Goal: Information Seeking & Learning: Find specific fact

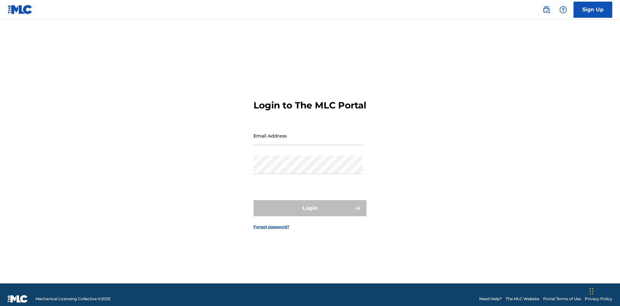
scroll to position [8, 0]
click at [308, 133] on input "Email Address" at bounding box center [308, 136] width 109 height 18
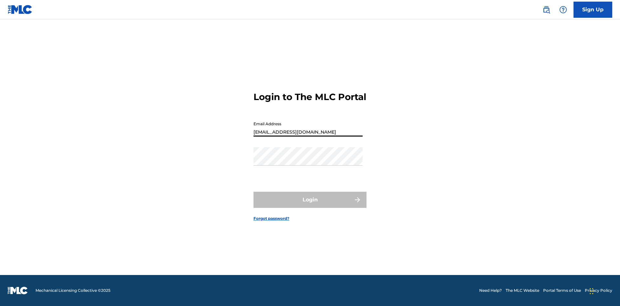
type input "Duke.McTesterson@gmail.com"
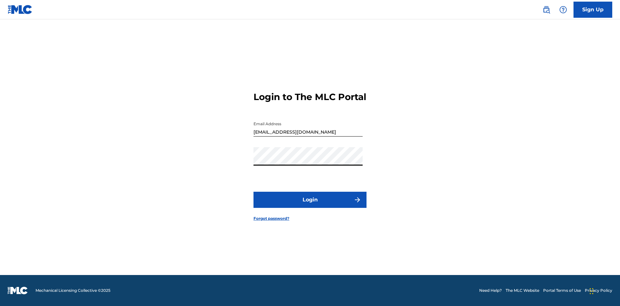
click at [310, 205] on button "Login" at bounding box center [310, 200] width 113 height 16
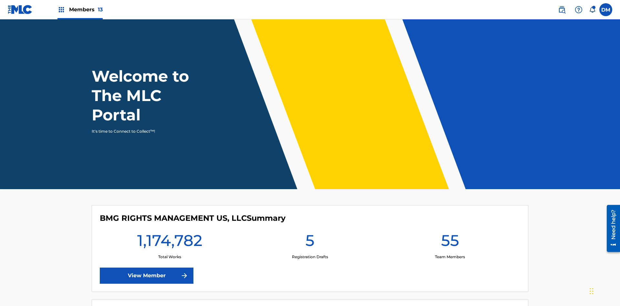
click at [80, 9] on span "Members 13" at bounding box center [86, 9] width 34 height 7
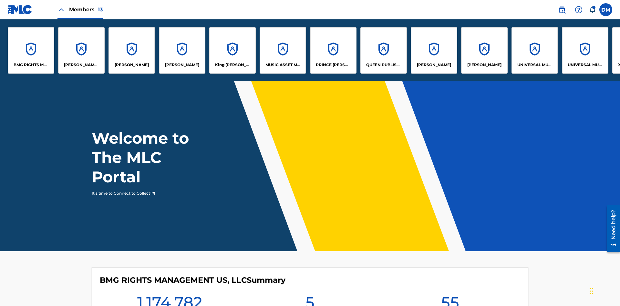
click at [535, 65] on p "UNIVERSAL MUSIC PUB GROUP" at bounding box center [535, 65] width 35 height 6
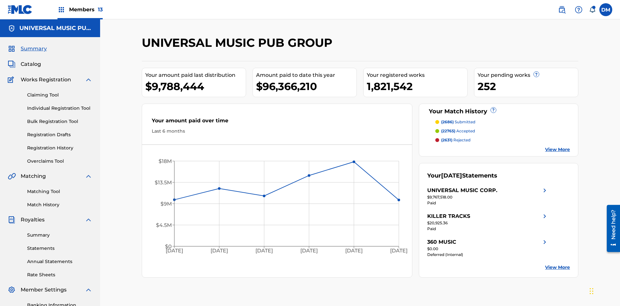
click at [31, 60] on span "Catalog" at bounding box center [31, 64] width 20 height 8
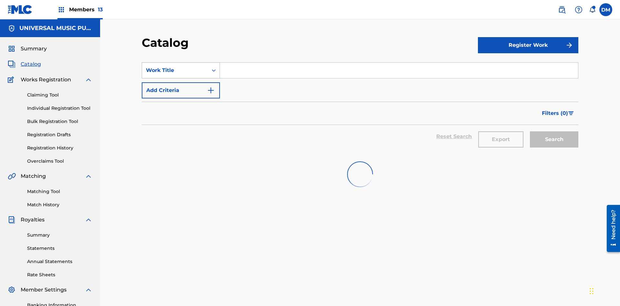
click at [175, 67] on div "Work Title" at bounding box center [175, 71] width 58 height 8
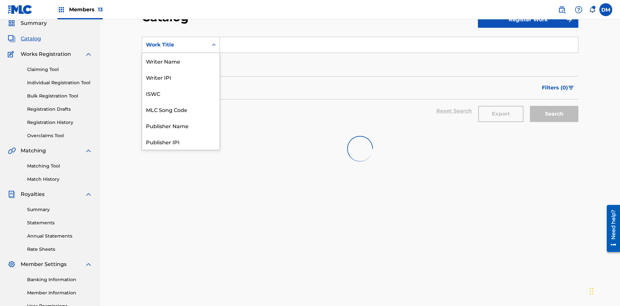
scroll to position [97, 0]
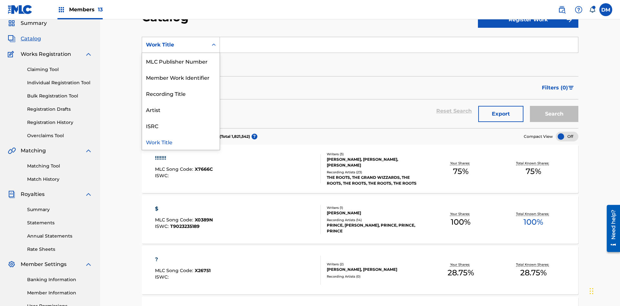
click at [181, 21] on div "MLC Song Code" at bounding box center [181, 13] width 78 height 16
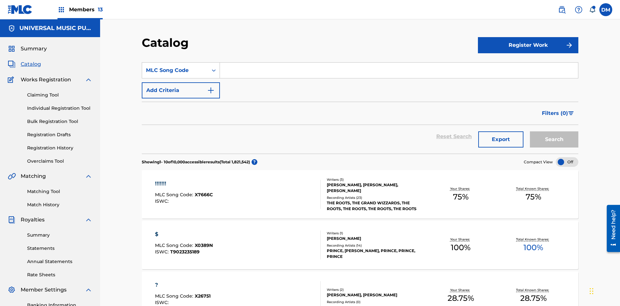
click at [399, 63] on input "Search Form" at bounding box center [399, 71] width 358 height 16
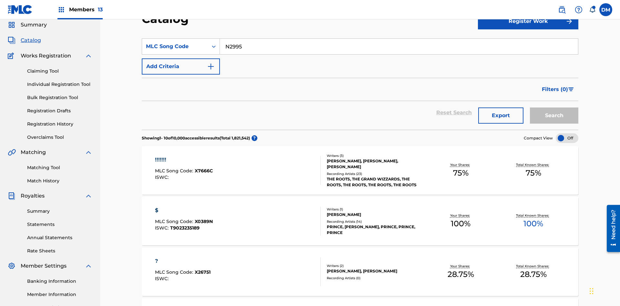
type input "N2995H"
